Goal: Check status: Check status

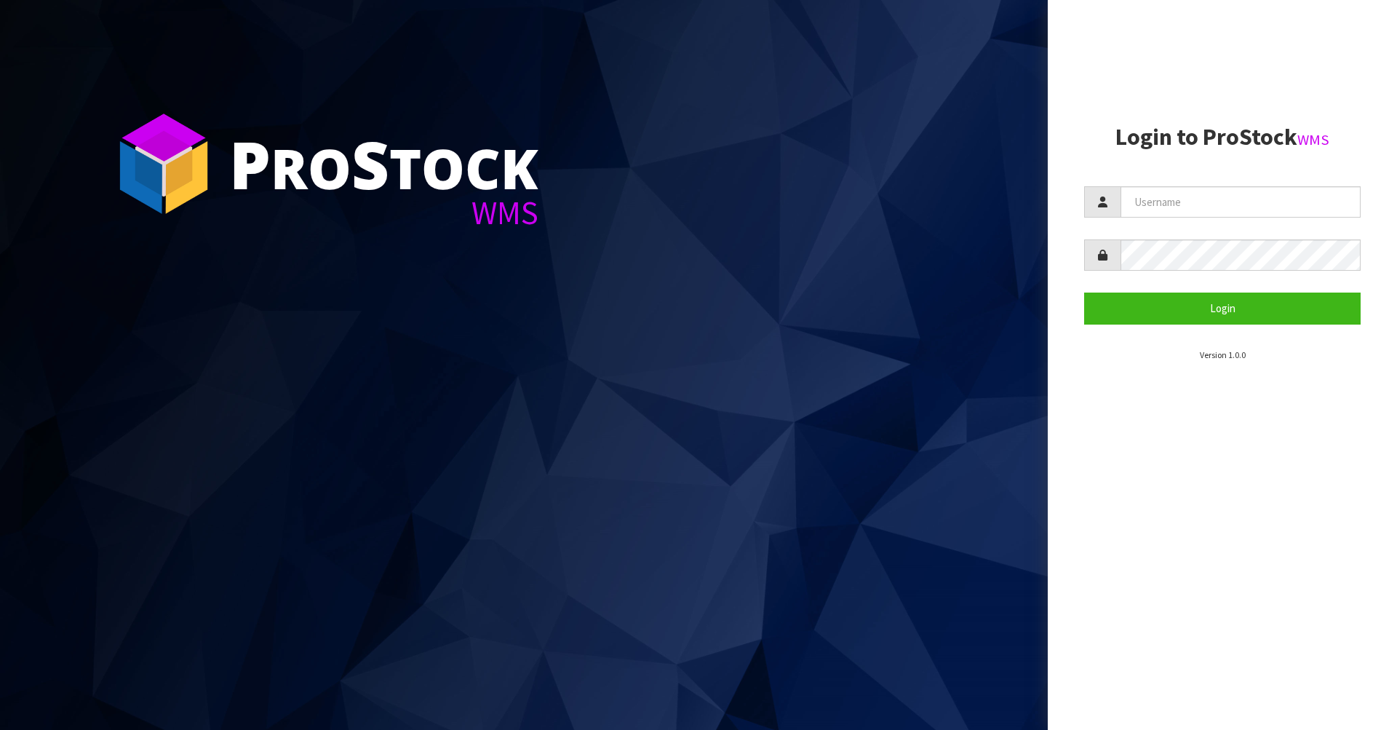
click at [1393, 437] on aside "Login to ProStock WMS Login Version 1.0.0" at bounding box center [1222, 365] width 349 height 730
click at [1191, 216] on input "text" at bounding box center [1241, 201] width 240 height 31
type input "AGAINFASTER"
click at [1187, 311] on button "Login" at bounding box center [1222, 308] width 277 height 31
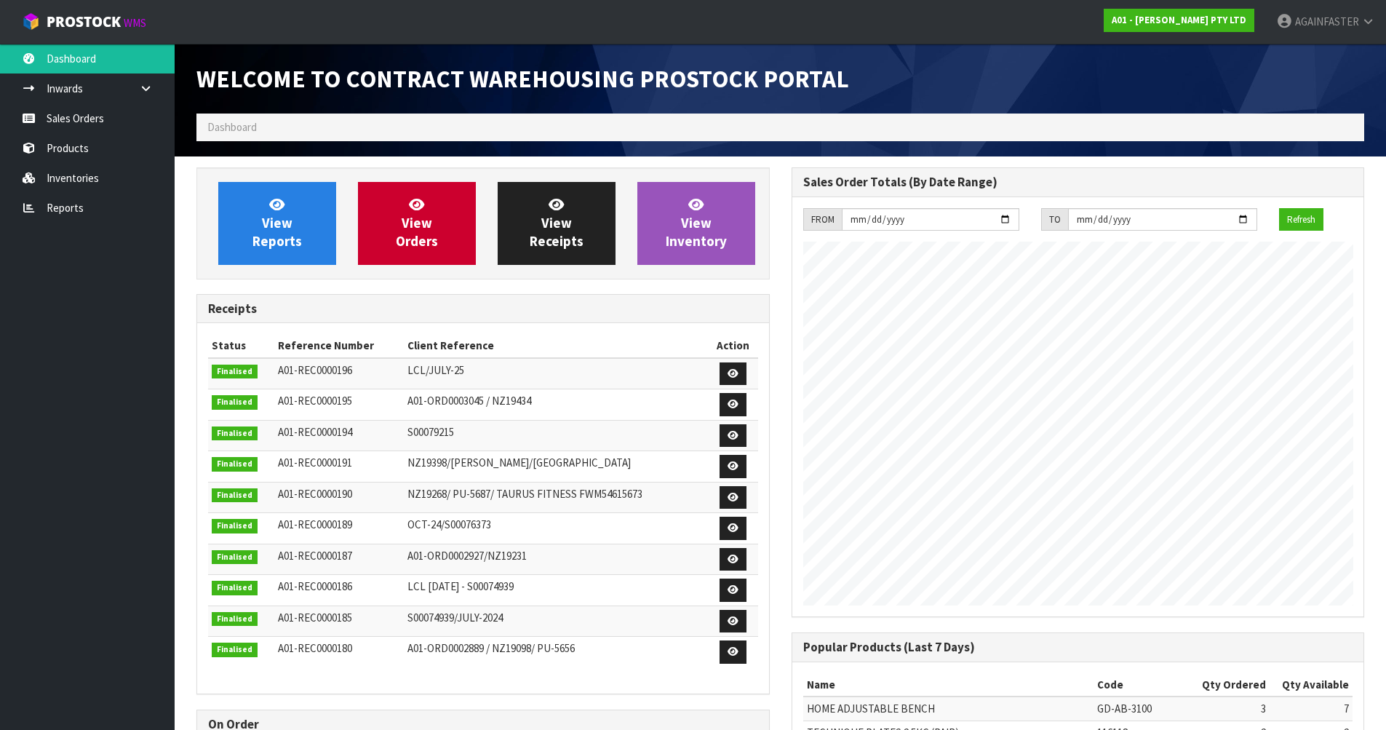
scroll to position [807, 595]
click at [37, 116] on link "Sales Orders" at bounding box center [87, 118] width 175 height 30
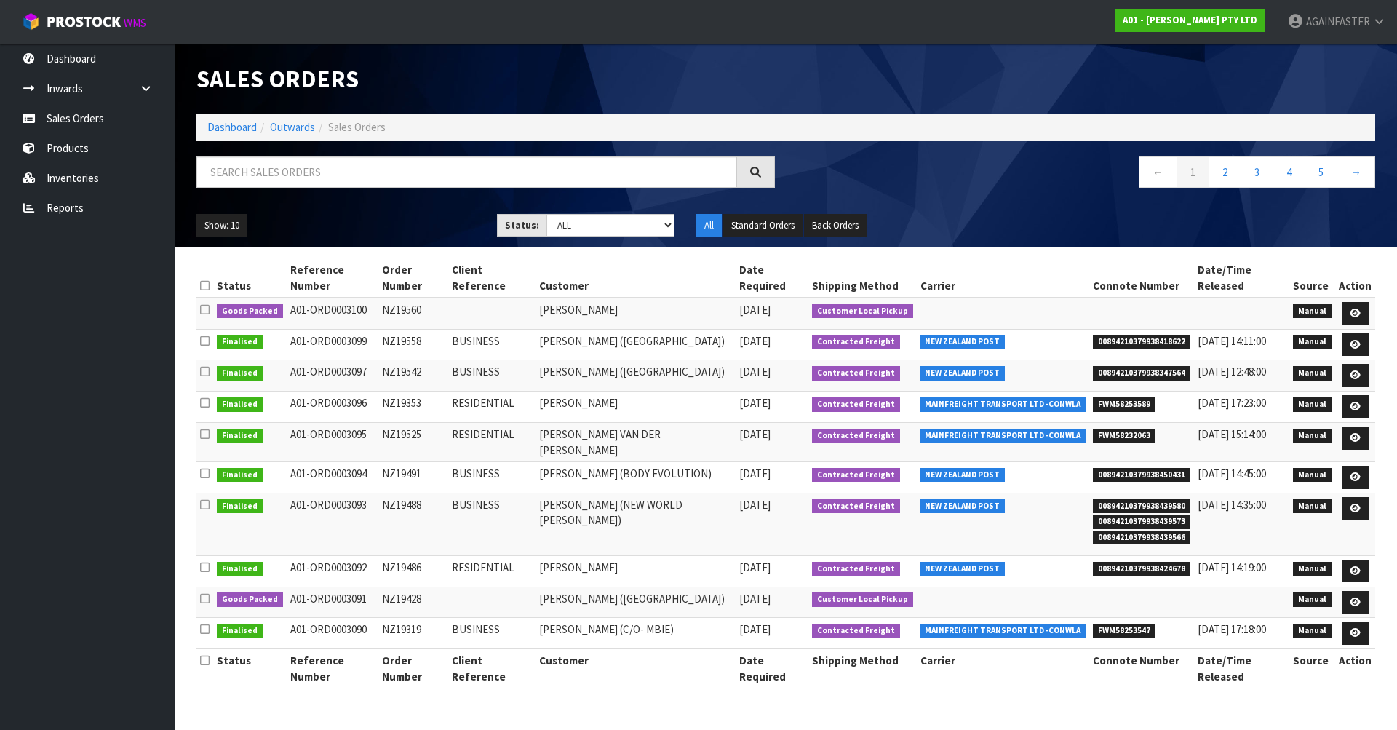
drag, startPoint x: 421, startPoint y: 576, endPoint x: 385, endPoint y: 573, distance: 35.7
click at [385, 587] on td "NZ19428" at bounding box center [413, 602] width 70 height 31
copy td "NZ19428"
drag, startPoint x: 426, startPoint y: 293, endPoint x: 381, endPoint y: 294, distance: 45.9
click at [381, 298] on td "NZ19560" at bounding box center [413, 313] width 70 height 31
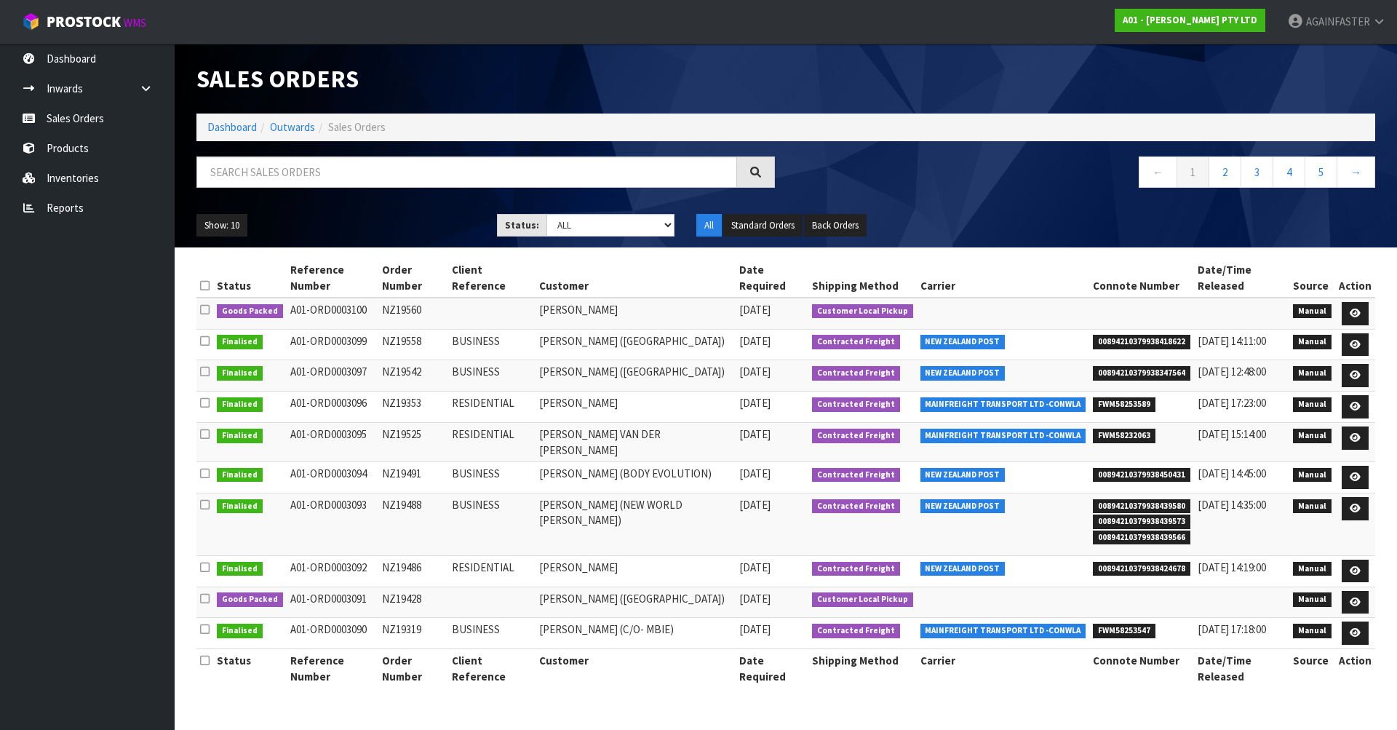
copy td "NZ19560"
click at [228, 226] on button "Show: 10" at bounding box center [221, 225] width 51 height 23
click at [231, 296] on link "25" at bounding box center [254, 292] width 115 height 20
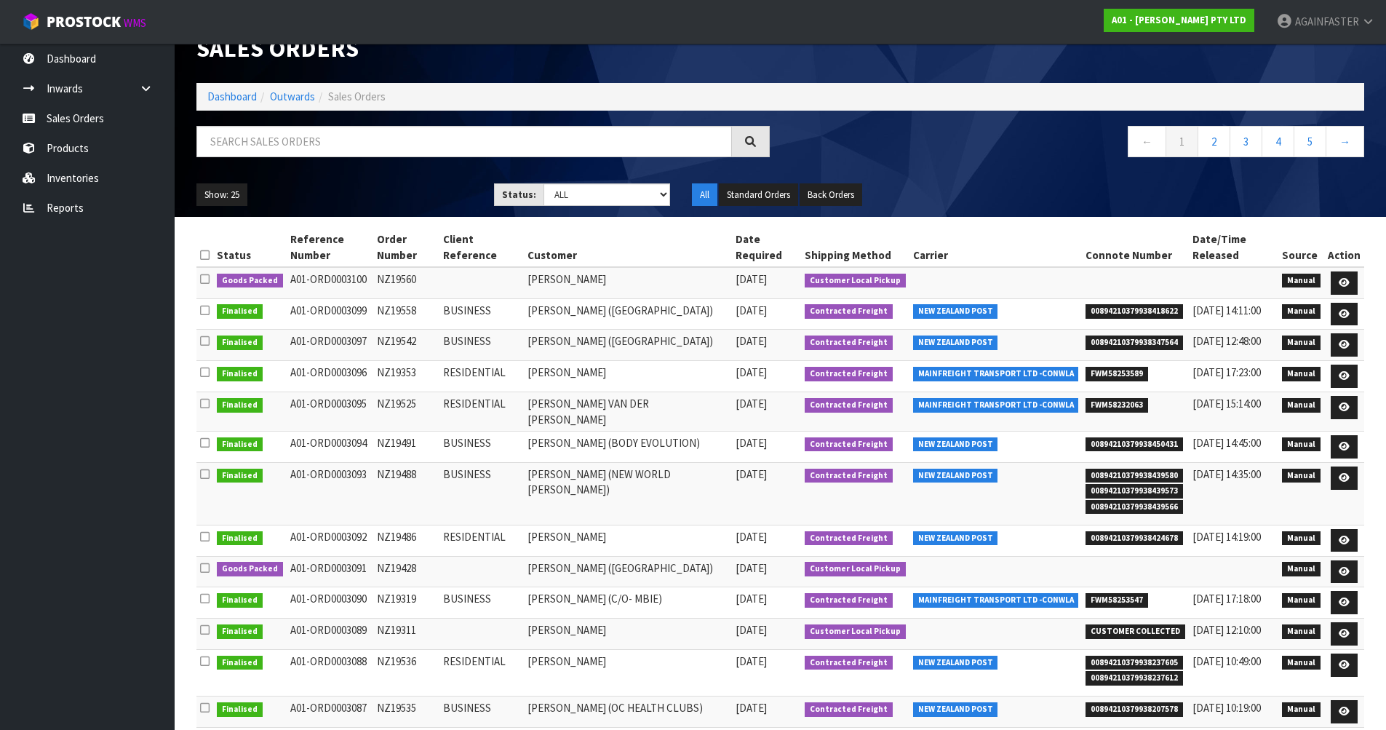
scroll to position [32, 0]
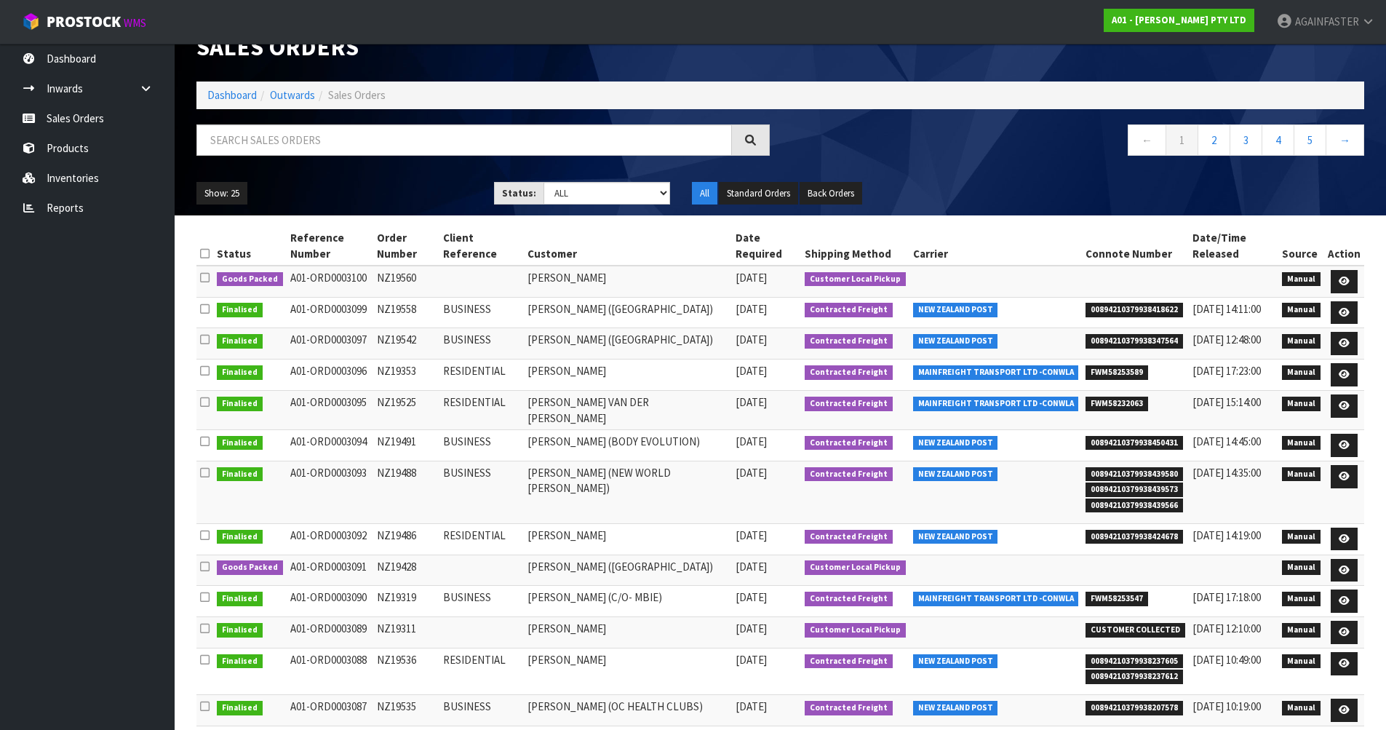
drag, startPoint x: 421, startPoint y: 716, endPoint x: 413, endPoint y: 691, distance: 25.8
click at [413, 648] on td "NZ19311" at bounding box center [406, 632] width 66 height 31
drag, startPoint x: 414, startPoint y: 678, endPoint x: 376, endPoint y: 675, distance: 38.7
click at [376, 648] on td "NZ19311" at bounding box center [406, 632] width 66 height 31
copy td "NZ19311"
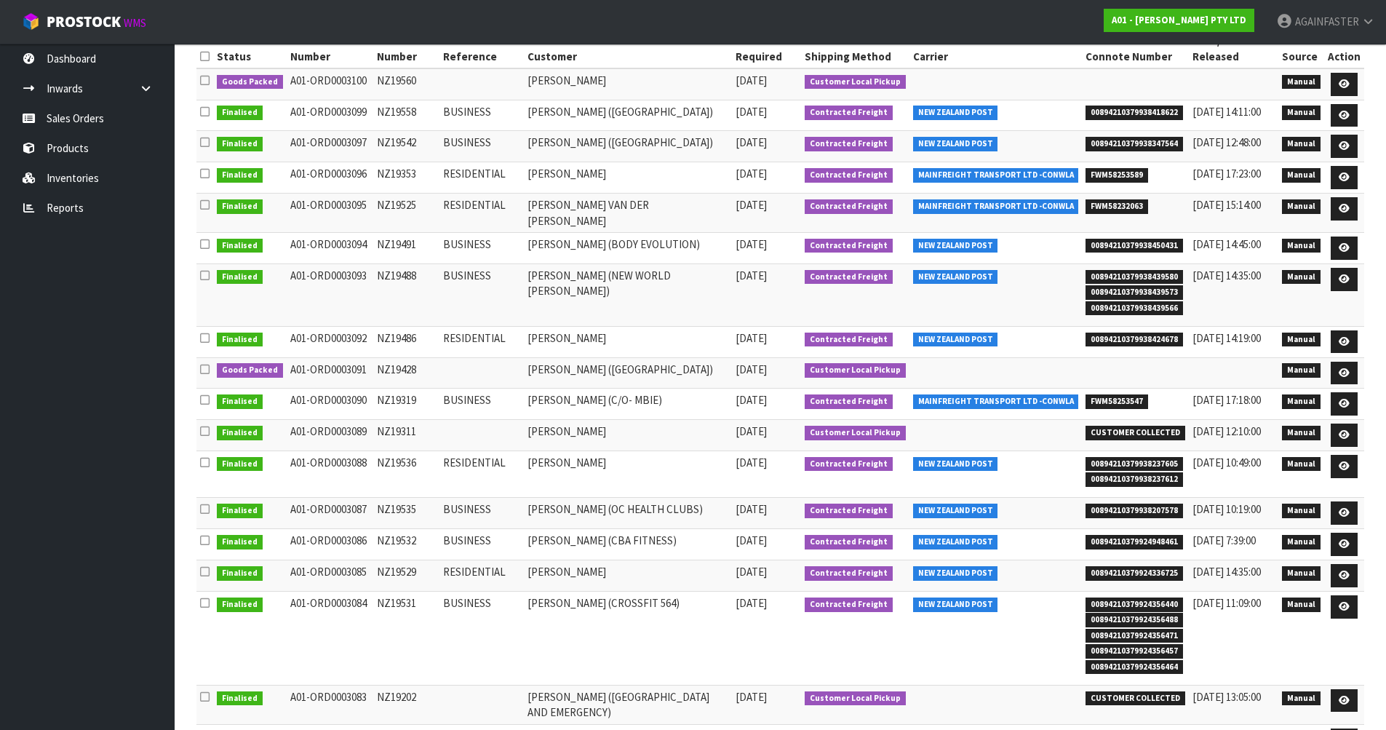
scroll to position [234, 0]
